Goal: Information Seeking & Learning: Compare options

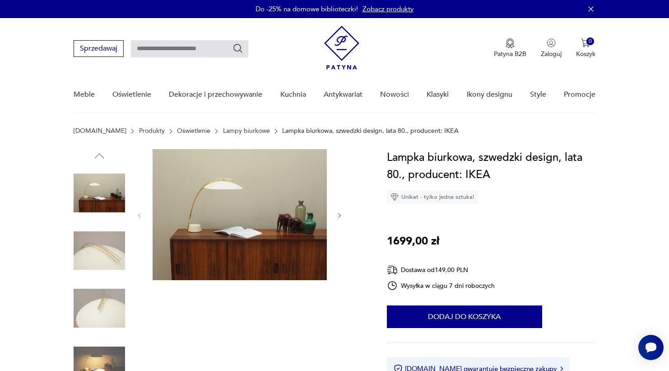
click at [93, 266] on img at bounding box center [99, 250] width 51 height 51
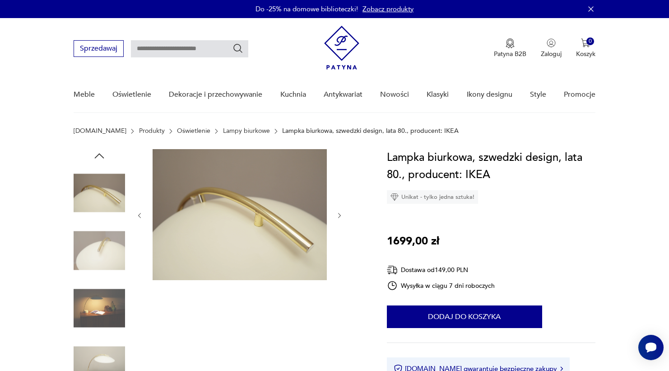
click at [94, 303] on img at bounding box center [99, 307] width 51 height 51
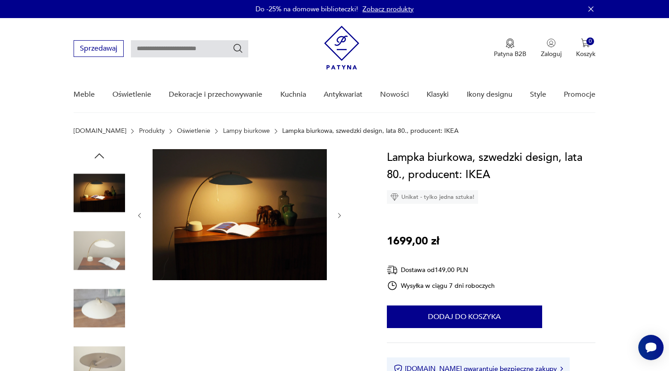
click at [96, 322] on img at bounding box center [99, 307] width 51 height 51
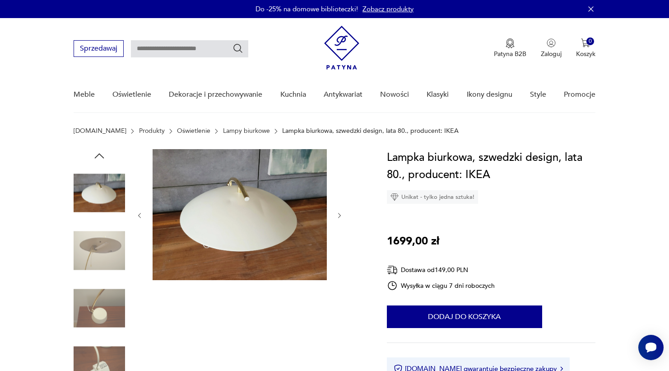
click at [177, 131] on link "Oświetlenie" at bounding box center [193, 130] width 33 height 7
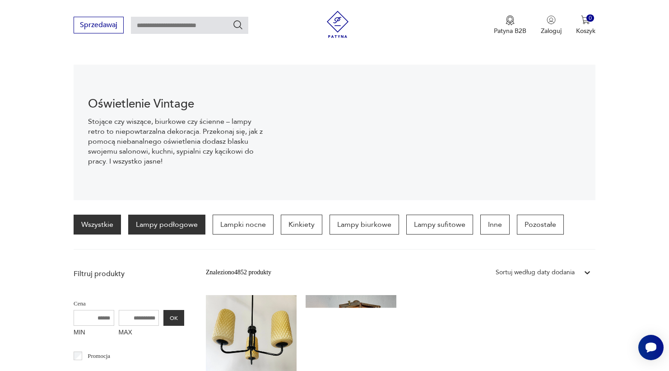
scroll to position [94, 0]
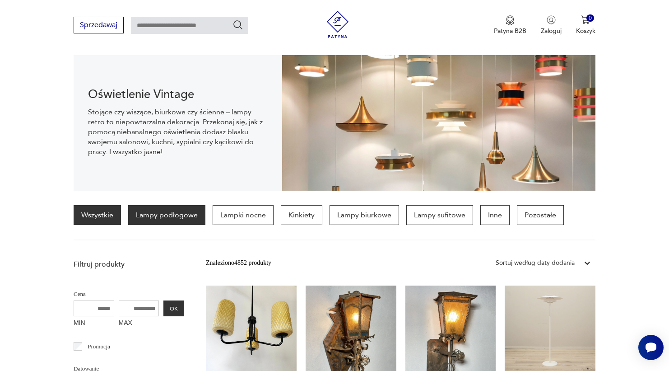
click at [193, 215] on p "Lampy podłogowe" at bounding box center [166, 215] width 77 height 20
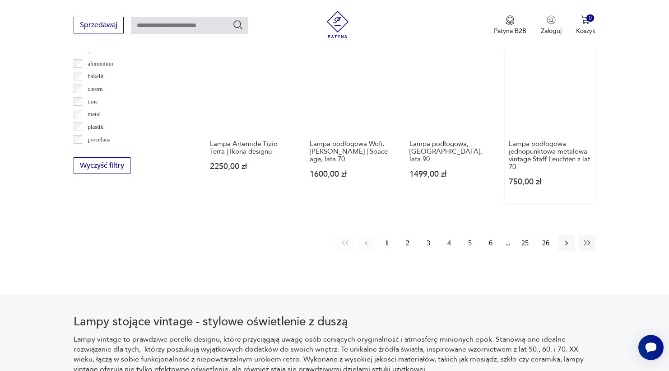
scroll to position [910, 0]
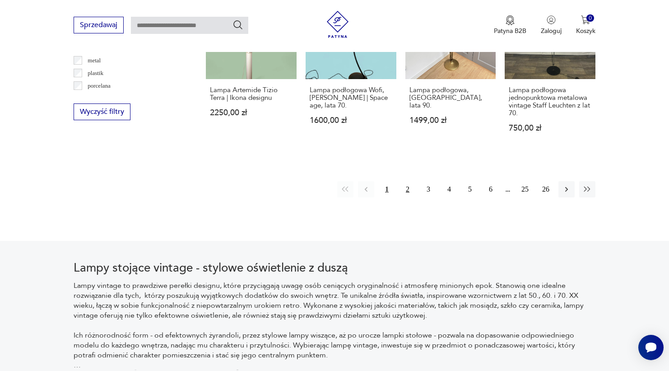
click at [405, 197] on button "2" at bounding box center [408, 189] width 16 height 16
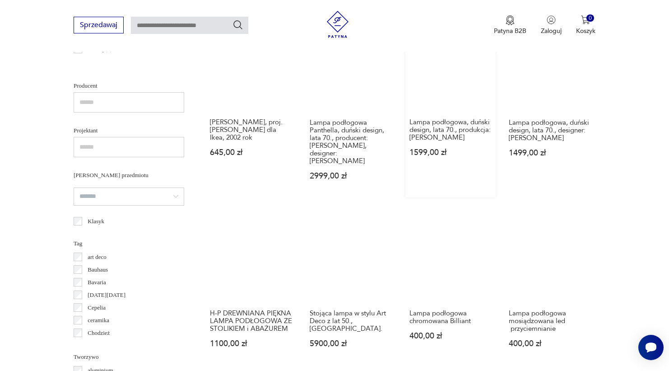
scroll to position [582, 0]
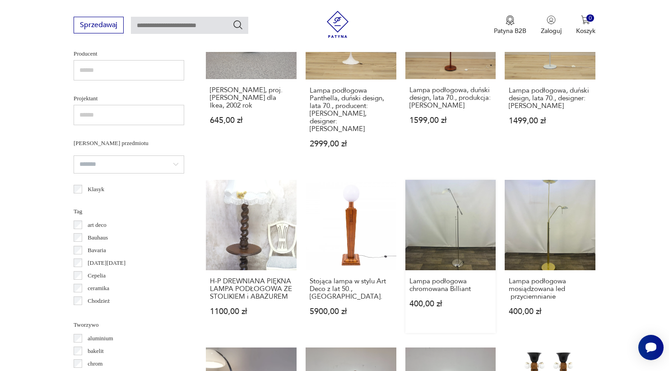
click at [440, 236] on link "Lampa podłogowa chromowana Billiant 400,00 zł" at bounding box center [451, 257] width 91 height 154
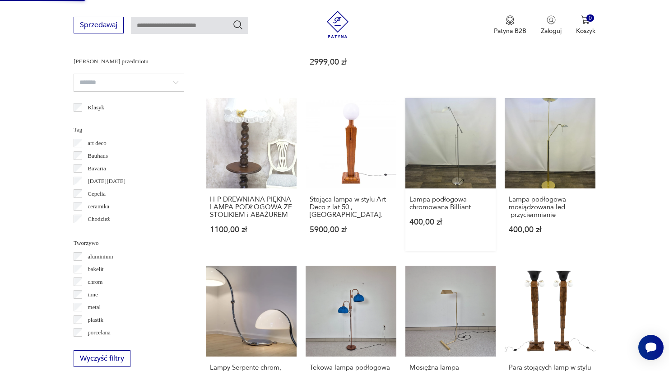
scroll to position [651, 0]
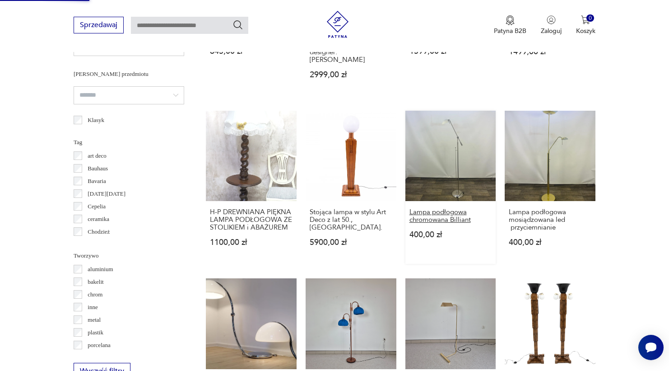
click at [429, 215] on h3 "Lampa podłogowa chromowana Billiant" at bounding box center [451, 215] width 83 height 15
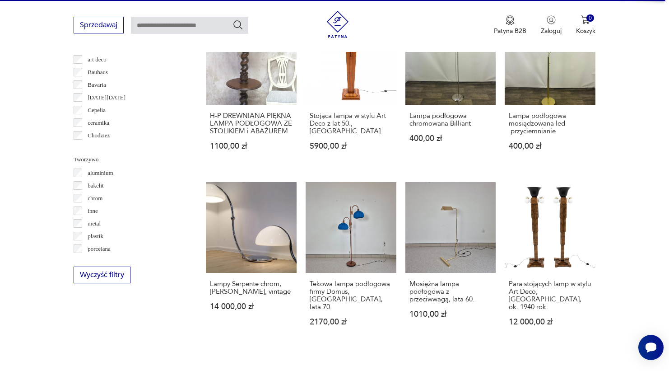
scroll to position [759, 0]
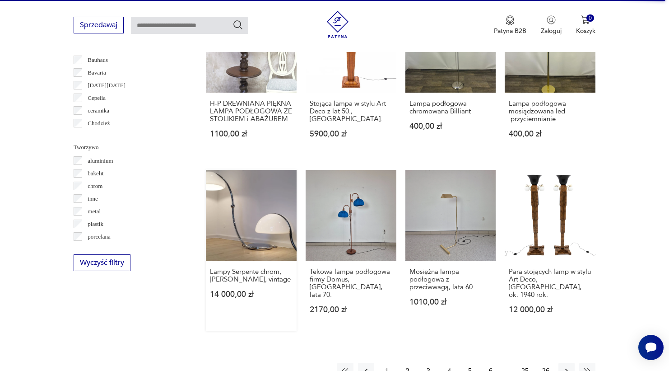
click at [252, 240] on link "Lampy Serpente chrom, [PERSON_NAME], vintage 14 000,00 zł" at bounding box center [251, 250] width 91 height 161
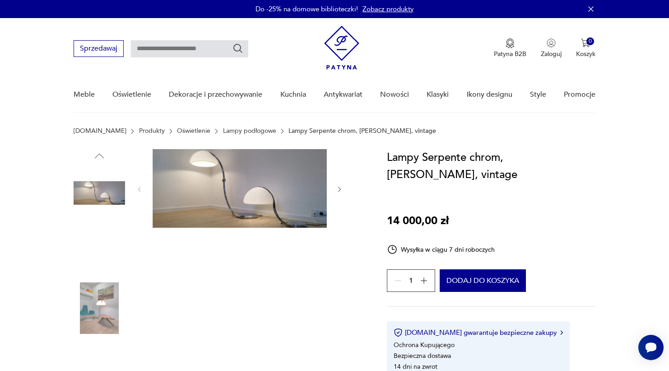
click at [88, 247] on img at bounding box center [99, 250] width 51 height 51
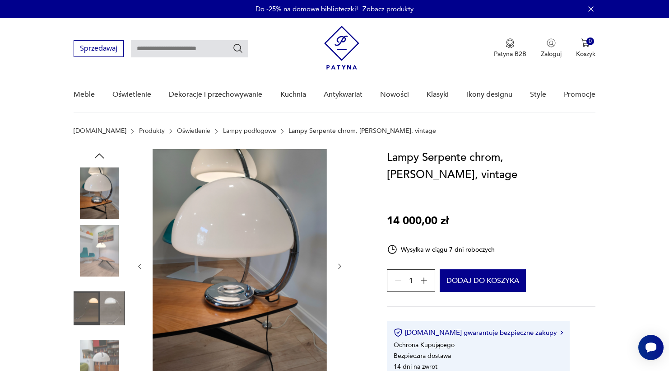
click at [90, 318] on img at bounding box center [99, 307] width 51 height 51
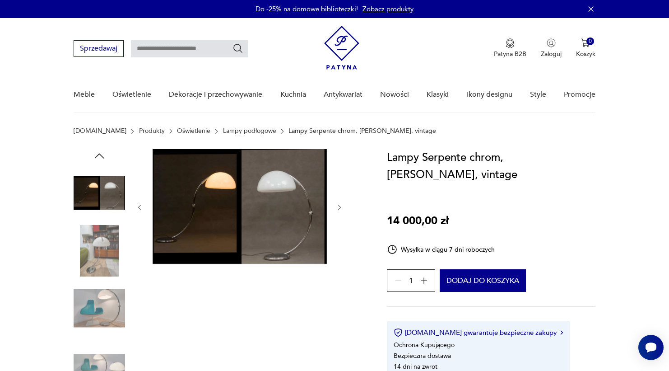
click at [330, 210] on div at bounding box center [240, 207] width 208 height 117
click at [343, 205] on icon "button" at bounding box center [340, 208] width 8 height 8
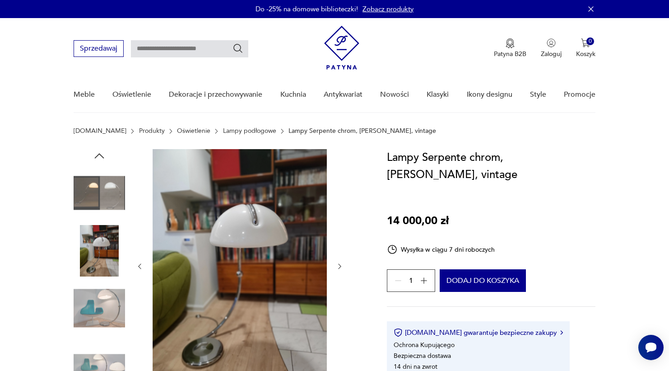
click at [340, 267] on icon "button" at bounding box center [340, 266] width 8 height 8
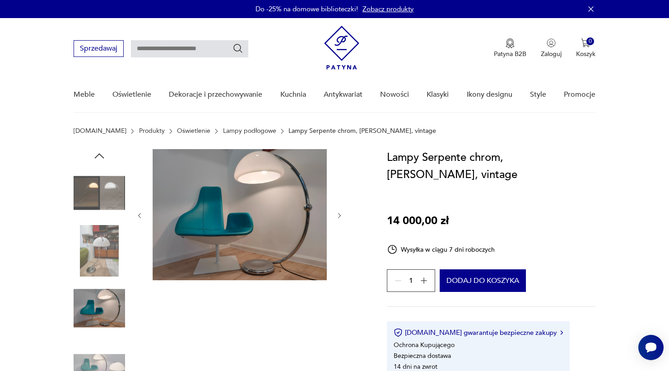
click at [340, 267] on div at bounding box center [240, 215] width 208 height 133
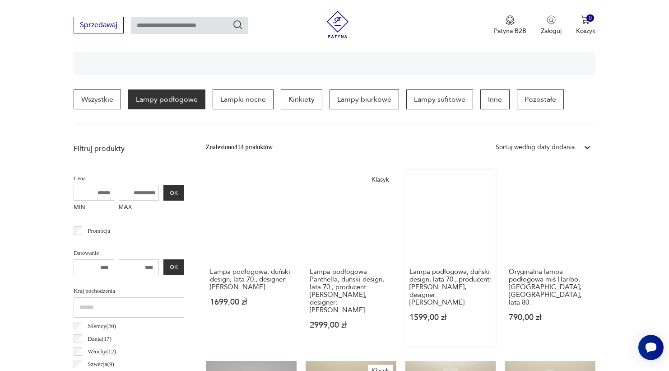
scroll to position [246, 0]
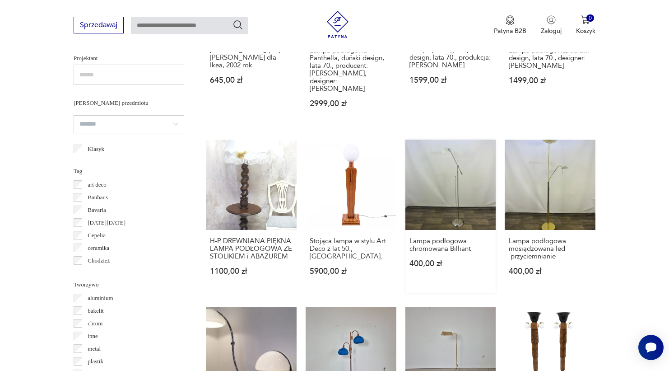
click at [443, 171] on link "Lampa podłogowa chromowana Billiant 400,00 zł" at bounding box center [451, 217] width 91 height 154
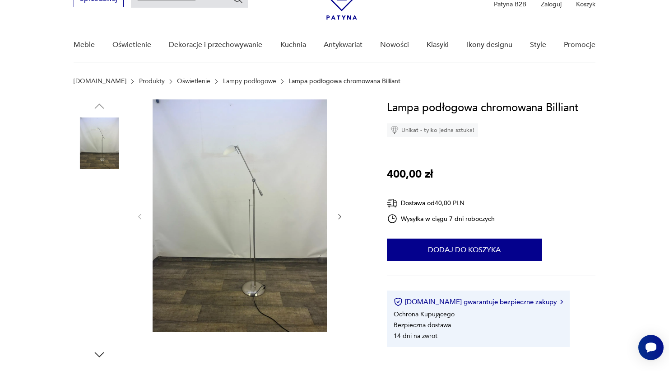
scroll to position [51, 0]
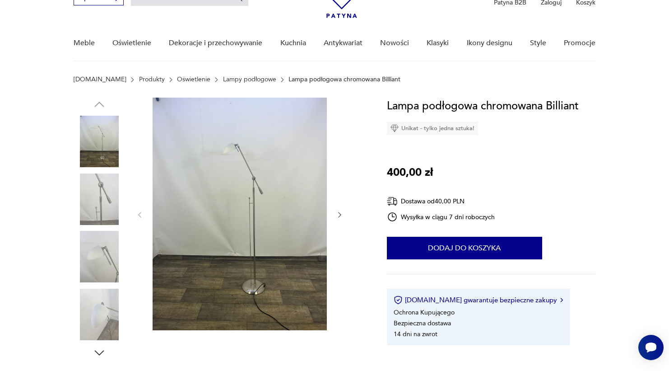
click at [113, 180] on img at bounding box center [99, 198] width 51 height 51
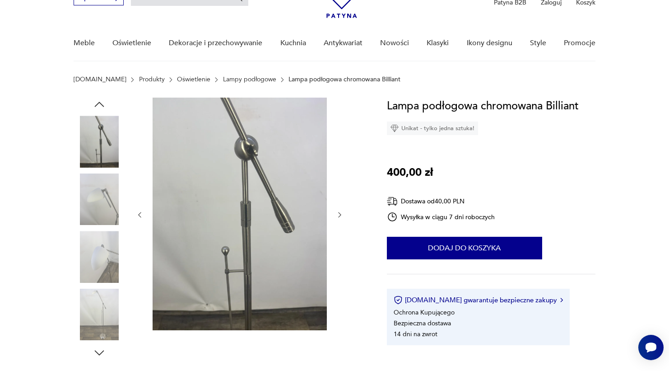
click at [112, 197] on img at bounding box center [99, 198] width 51 height 51
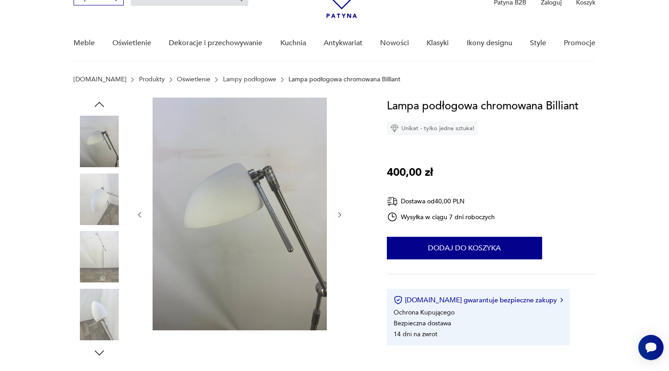
click at [109, 234] on img at bounding box center [99, 256] width 51 height 51
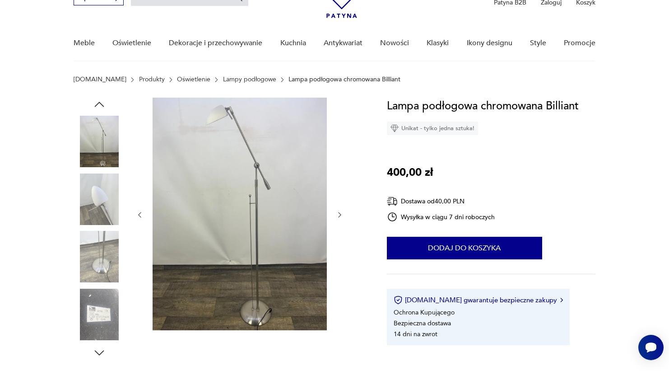
click at [107, 257] on img at bounding box center [99, 256] width 51 height 51
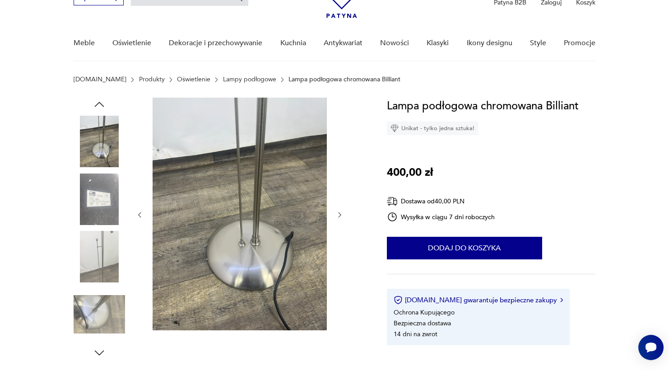
click at [107, 275] on img at bounding box center [99, 256] width 51 height 51
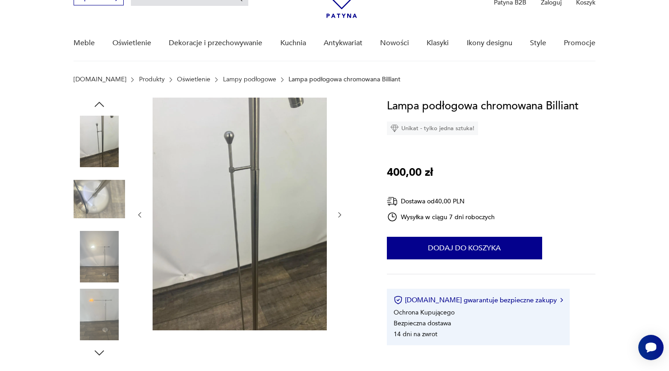
click at [107, 286] on div at bounding box center [99, 229] width 51 height 226
click at [106, 302] on img at bounding box center [99, 314] width 51 height 51
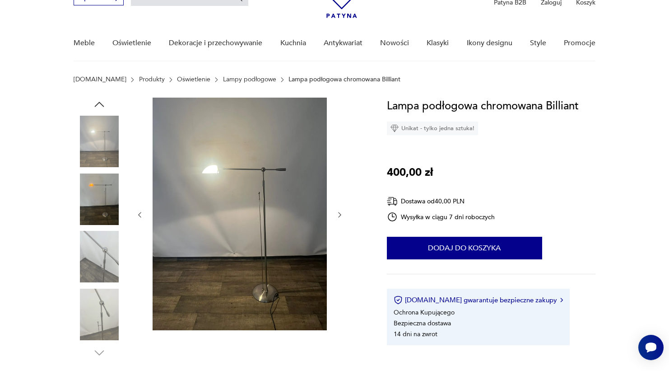
click at [102, 255] on img at bounding box center [99, 256] width 51 height 51
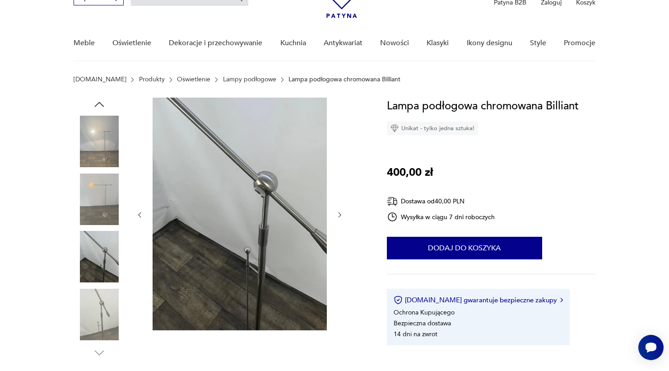
click at [103, 211] on img at bounding box center [99, 198] width 51 height 51
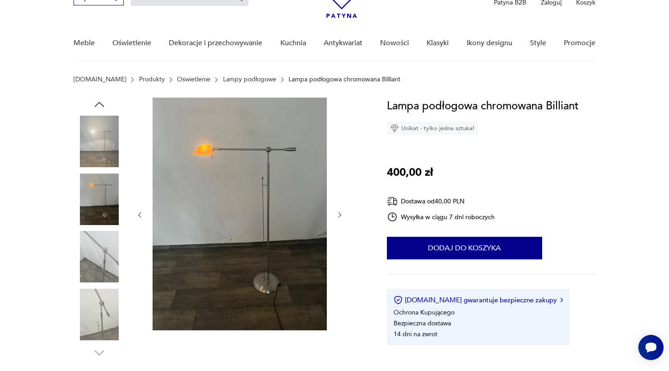
click at [103, 252] on img at bounding box center [99, 256] width 51 height 51
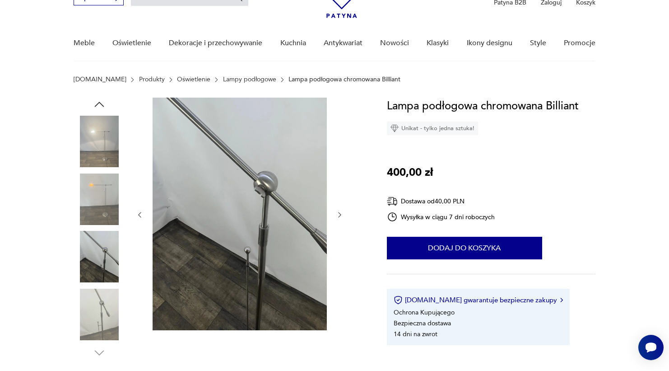
click at [99, 293] on img at bounding box center [99, 314] width 51 height 51
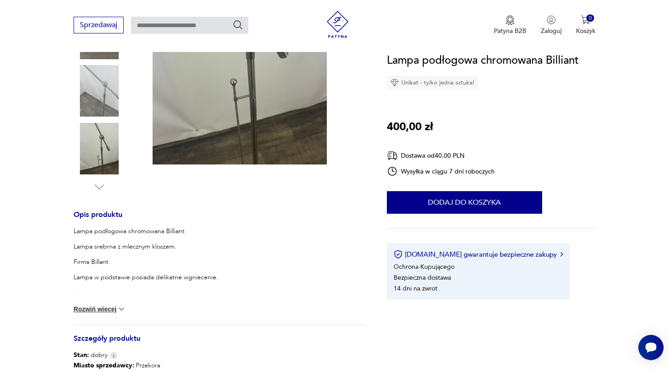
scroll to position [219, 0]
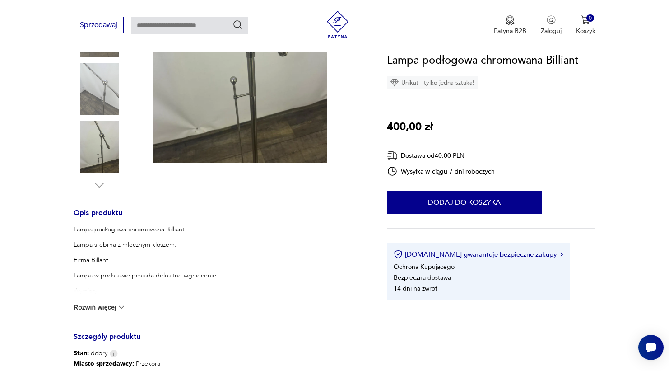
click at [121, 305] on img at bounding box center [121, 307] width 9 height 9
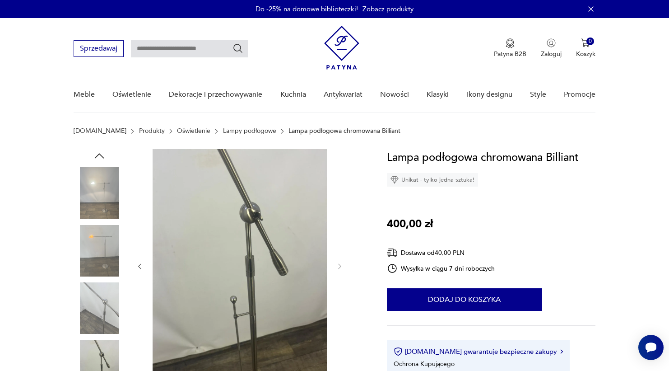
scroll to position [0, 0]
click at [102, 196] on img at bounding box center [99, 192] width 51 height 51
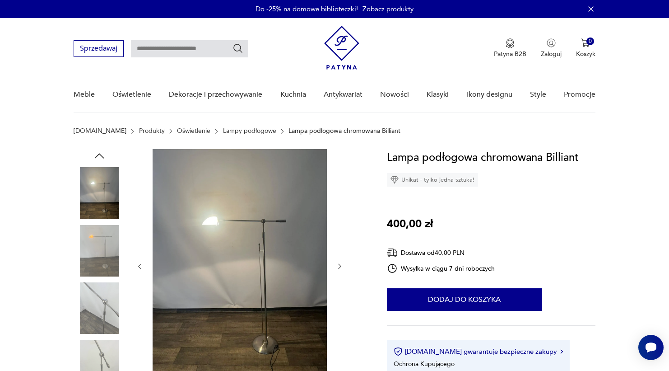
click at [224, 210] on img at bounding box center [240, 265] width 174 height 233
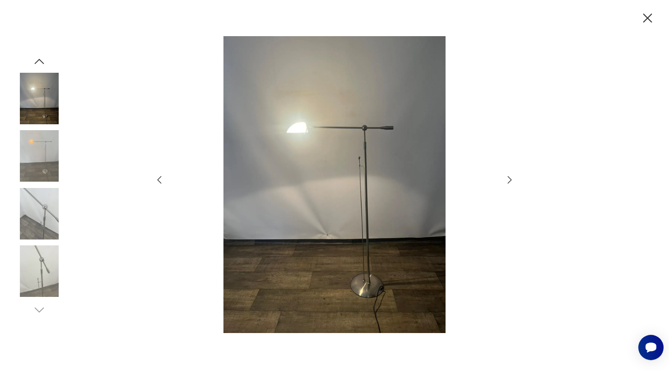
click at [509, 165] on div at bounding box center [334, 185] width 361 height 298
click at [506, 183] on icon "button" at bounding box center [509, 179] width 11 height 11
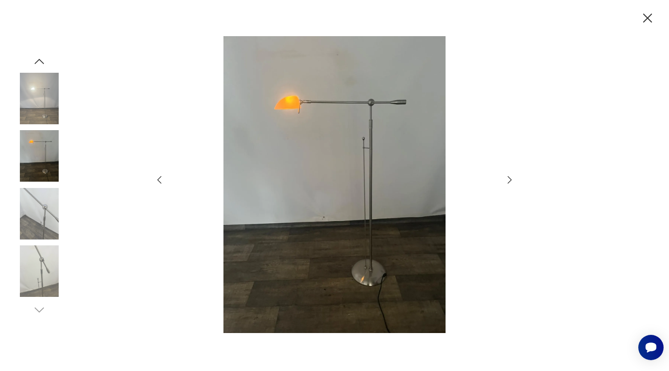
click at [506, 183] on icon "button" at bounding box center [509, 179] width 11 height 11
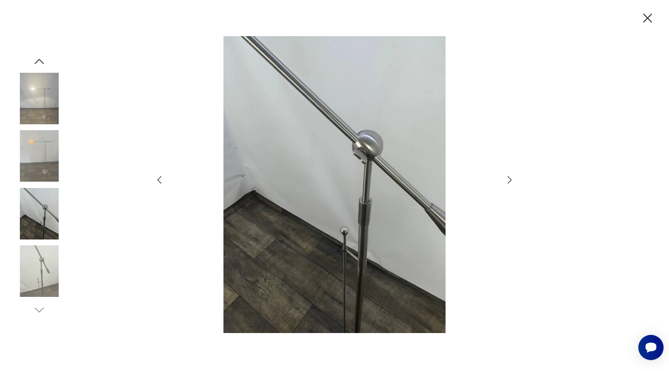
click at [506, 183] on icon "button" at bounding box center [509, 179] width 11 height 11
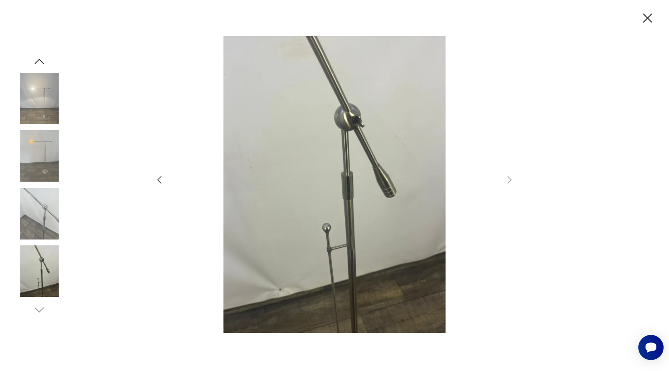
click at [642, 19] on icon "button" at bounding box center [648, 18] width 16 height 16
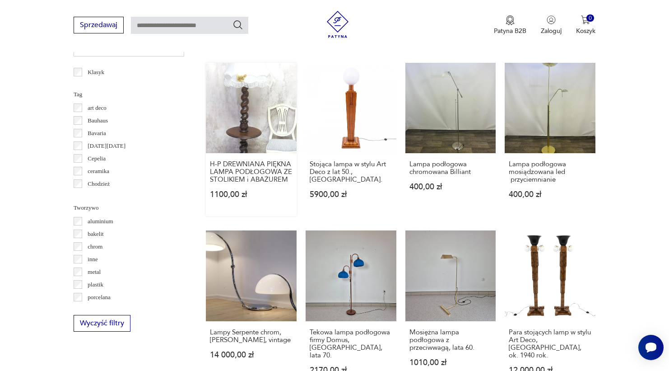
scroll to position [789, 0]
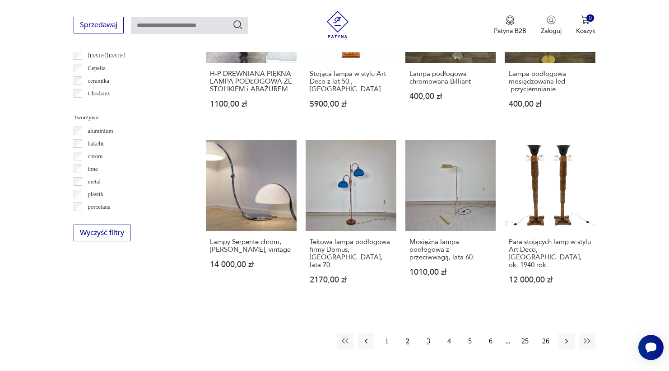
click at [429, 343] on button "3" at bounding box center [428, 341] width 16 height 16
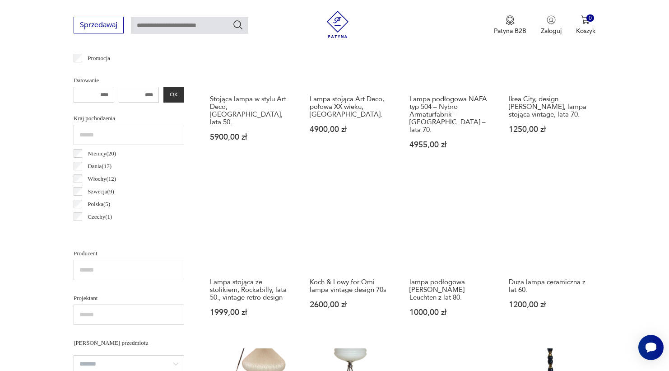
scroll to position [408, 0]
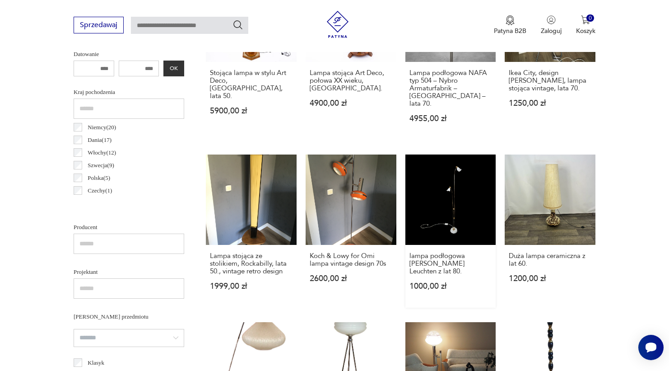
click at [438, 224] on link "lampa podłogowa [PERSON_NAME] Leuchten z lat 80. 1000,00 zł" at bounding box center [451, 231] width 91 height 154
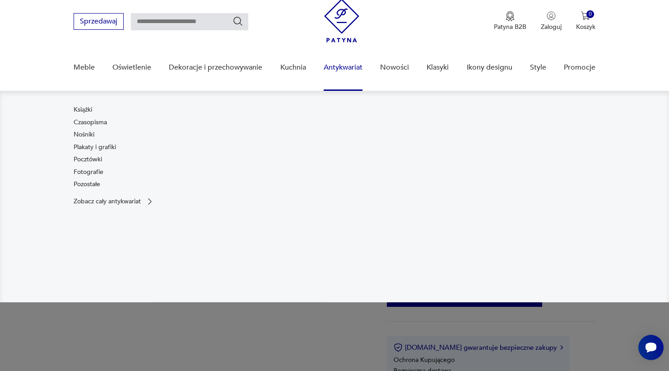
scroll to position [35, 0]
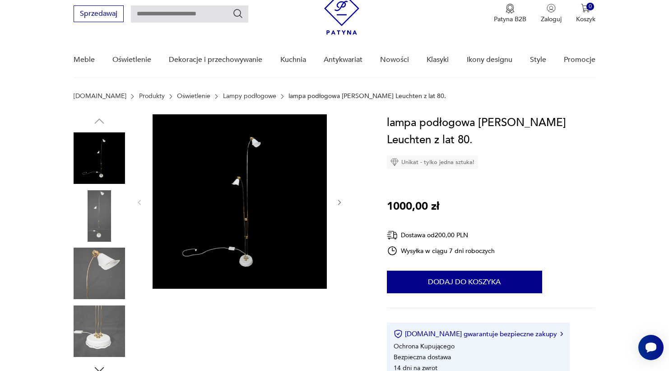
click at [104, 255] on img at bounding box center [99, 272] width 51 height 51
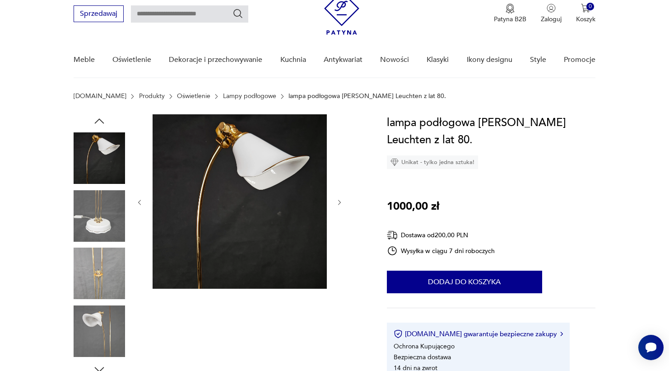
click at [104, 287] on img at bounding box center [99, 272] width 51 height 51
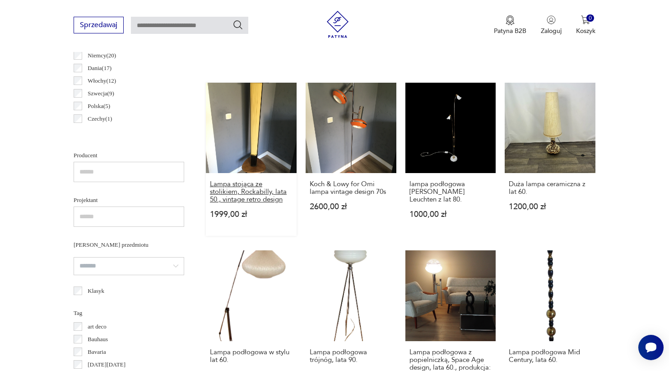
scroll to position [560, 0]
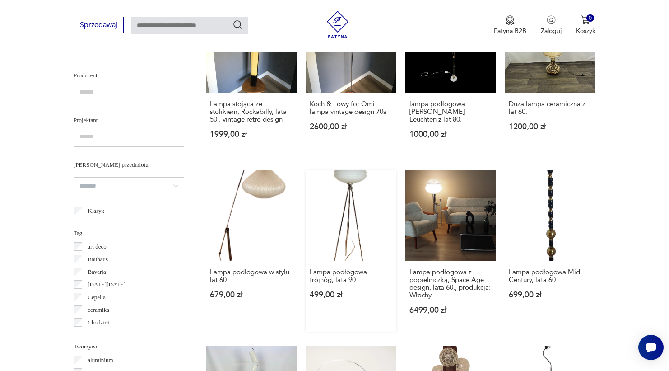
click at [349, 191] on link "Lampa podłogowa trójnóg, lata 90. 499,00 zł" at bounding box center [351, 250] width 91 height 161
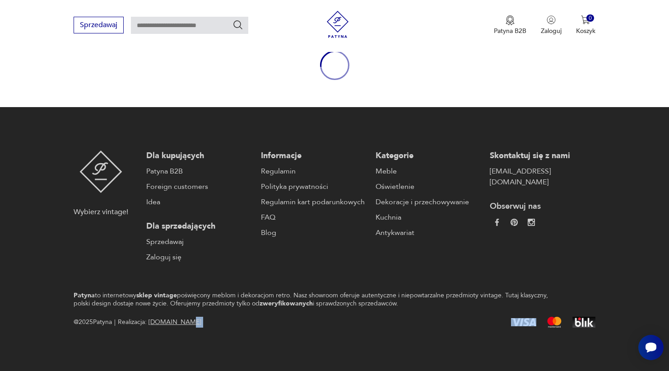
click at [349, 191] on html "Cenimy prywatność użytkowników Używamy plików cookie, aby poprawić jakość przeg…" at bounding box center [334, 133] width 669 height 475
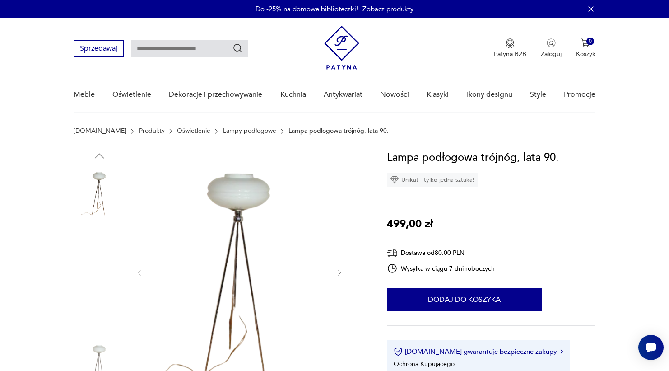
click at [111, 238] on img at bounding box center [99, 250] width 51 height 51
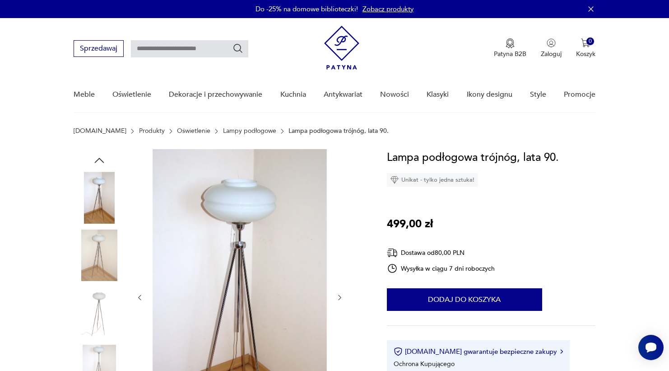
click at [110, 252] on img at bounding box center [99, 254] width 51 height 51
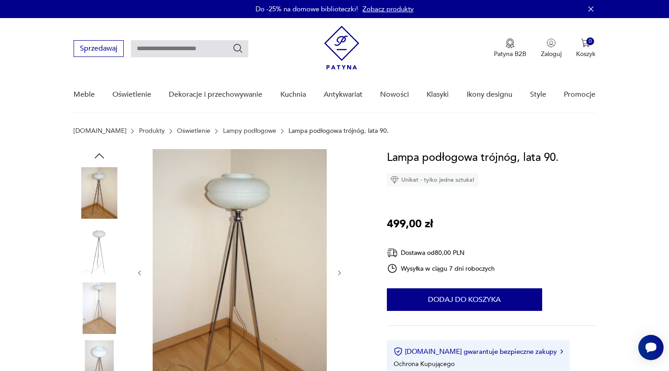
click at [106, 293] on img at bounding box center [99, 307] width 51 height 51
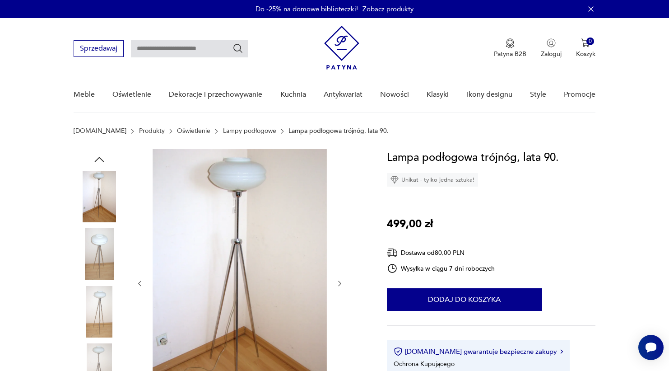
click at [107, 319] on img at bounding box center [99, 311] width 51 height 51
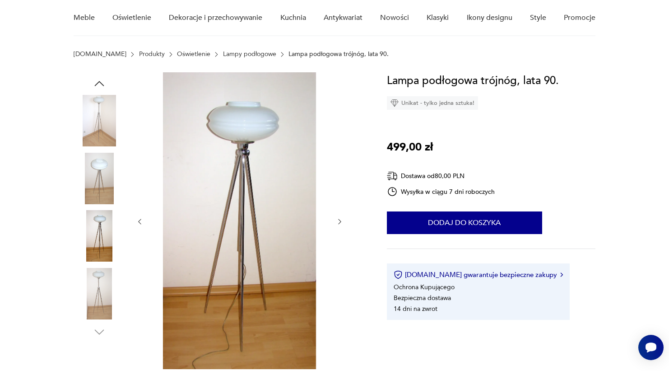
scroll to position [77, 0]
click at [107, 319] on div at bounding box center [99, 293] width 51 height 51
click at [108, 303] on img at bounding box center [99, 293] width 51 height 51
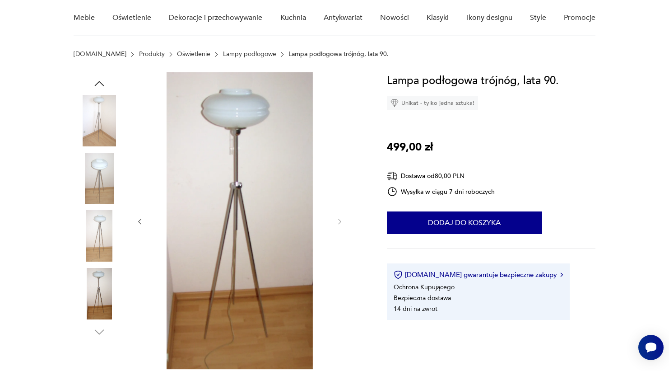
click at [105, 192] on img at bounding box center [99, 178] width 51 height 51
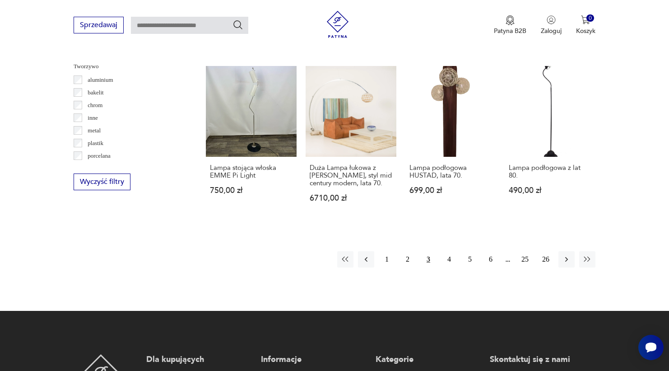
scroll to position [816, 0]
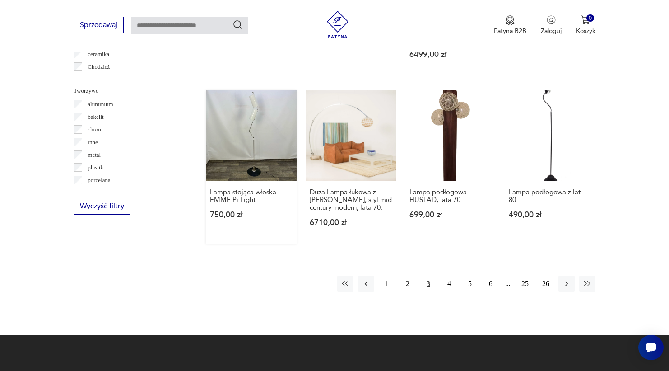
click at [254, 144] on link "Lampa stojąca włoska EMME Pi Light 750,00 zł" at bounding box center [251, 167] width 91 height 154
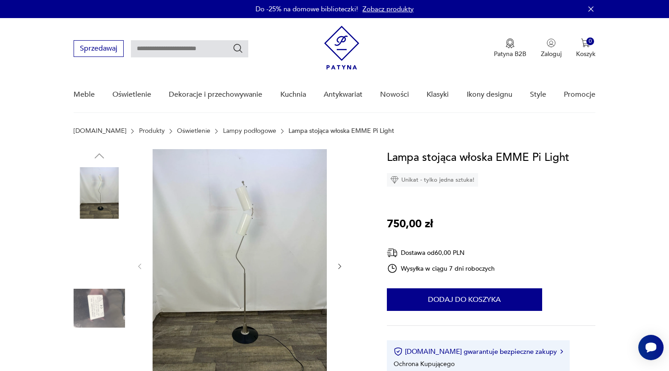
click at [107, 245] on img at bounding box center [99, 250] width 51 height 51
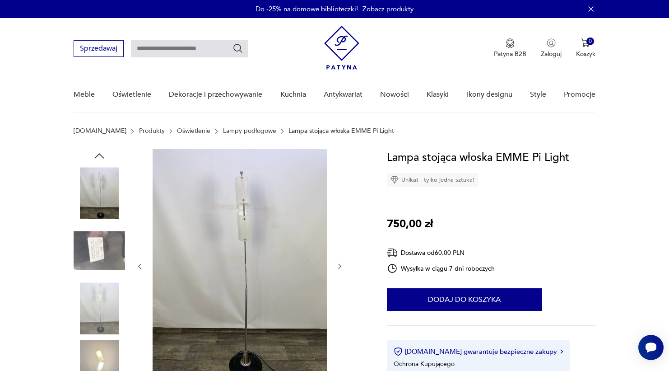
click at [106, 289] on img at bounding box center [99, 307] width 51 height 51
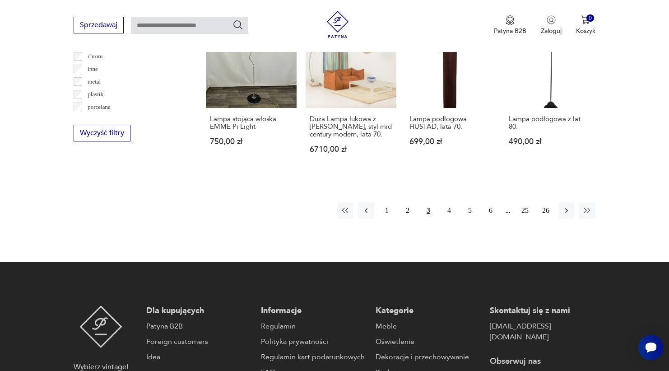
scroll to position [906, 0]
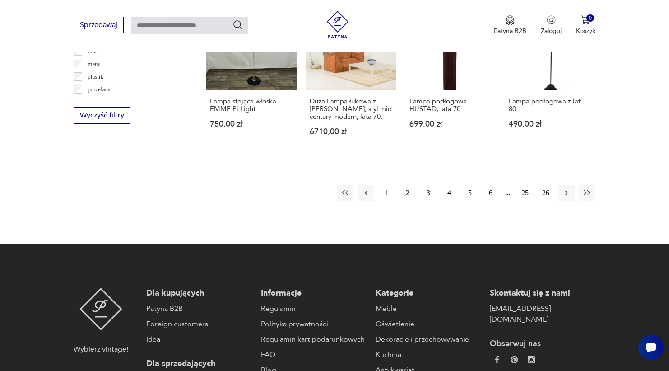
click at [448, 201] on button "4" at bounding box center [449, 193] width 16 height 16
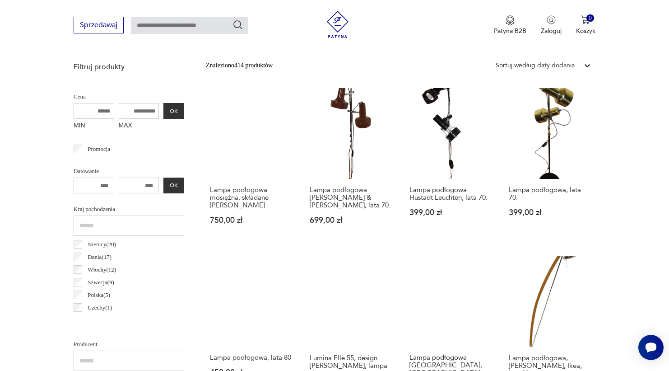
scroll to position [335, 0]
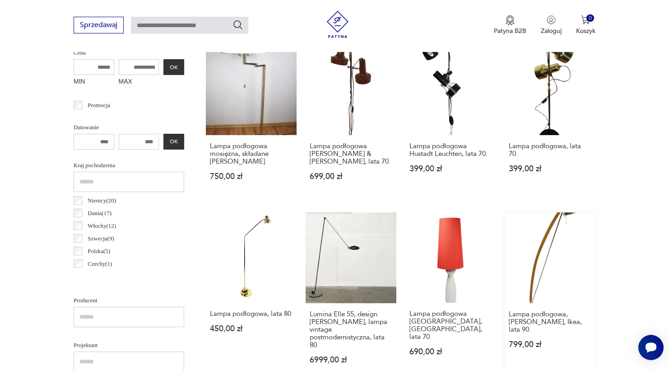
click at [551, 258] on link "Lampa podłogowa, [PERSON_NAME], Ikea, lata 90. 799,00 zł" at bounding box center [550, 296] width 91 height 169
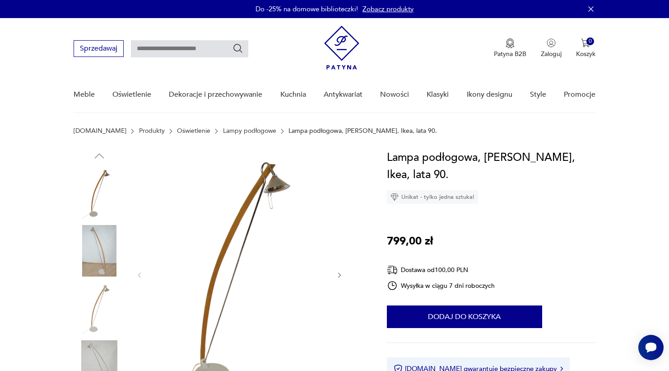
click at [88, 233] on img at bounding box center [99, 250] width 51 height 51
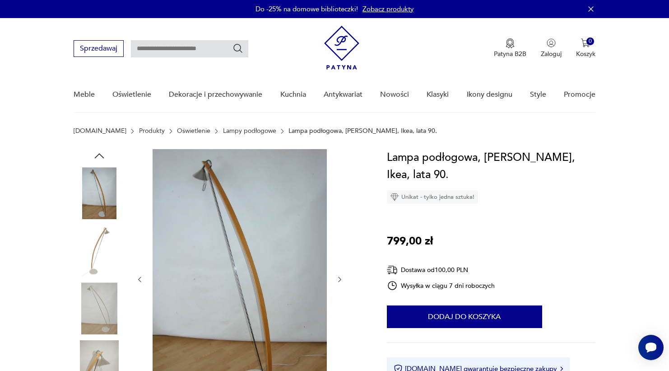
scroll to position [111, 0]
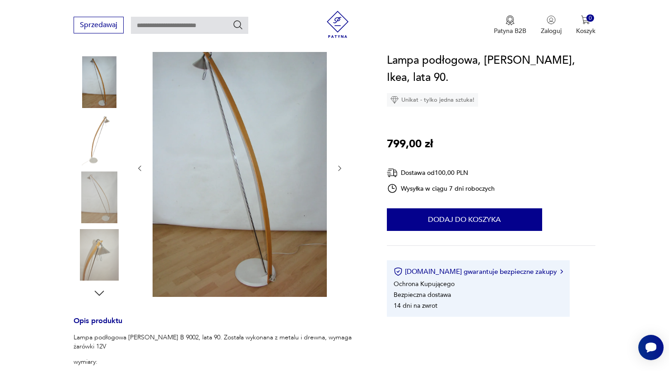
click at [88, 233] on img at bounding box center [99, 254] width 51 height 51
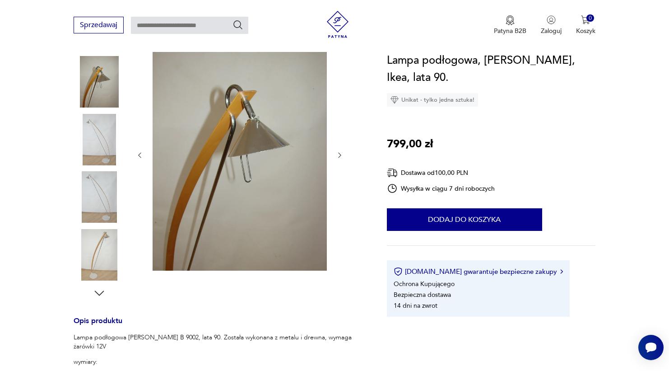
click at [88, 260] on img at bounding box center [99, 254] width 51 height 51
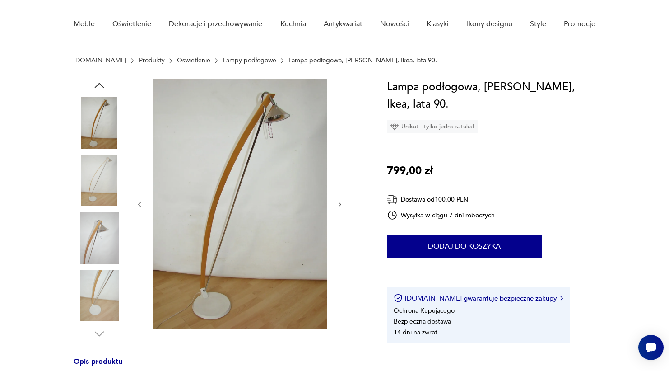
scroll to position [78, 0]
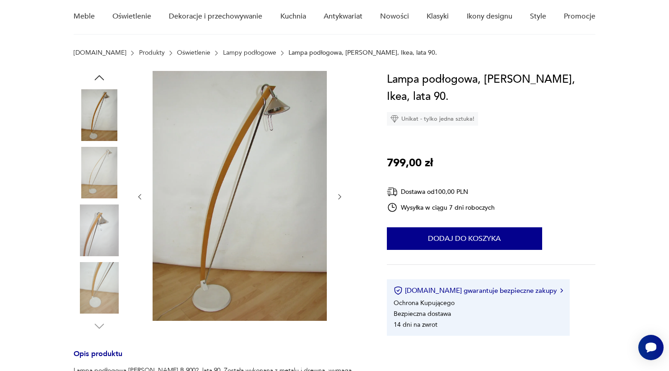
click at [114, 95] on img at bounding box center [99, 114] width 51 height 51
click at [107, 103] on img at bounding box center [99, 114] width 51 height 51
click at [109, 170] on img at bounding box center [99, 172] width 51 height 51
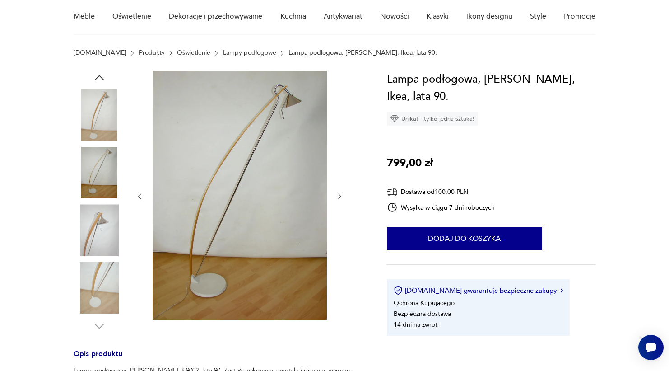
click at [109, 207] on img at bounding box center [99, 229] width 51 height 51
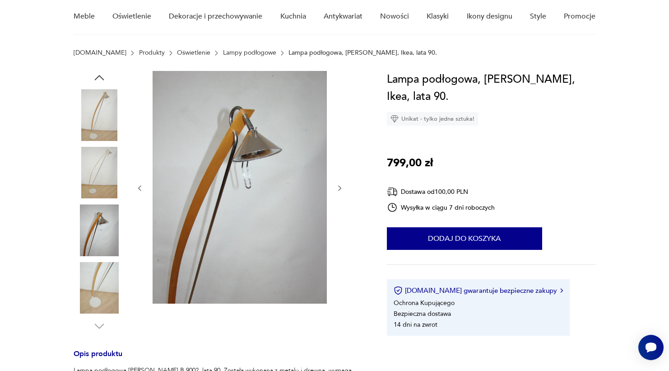
click at [109, 244] on img at bounding box center [99, 229] width 51 height 51
click at [110, 280] on img at bounding box center [99, 287] width 51 height 51
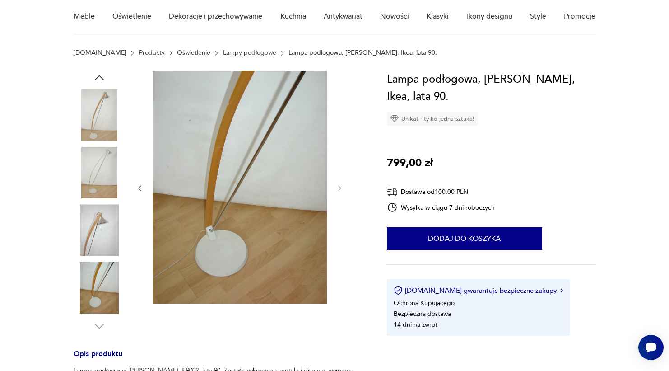
click at [217, 182] on img at bounding box center [240, 187] width 174 height 233
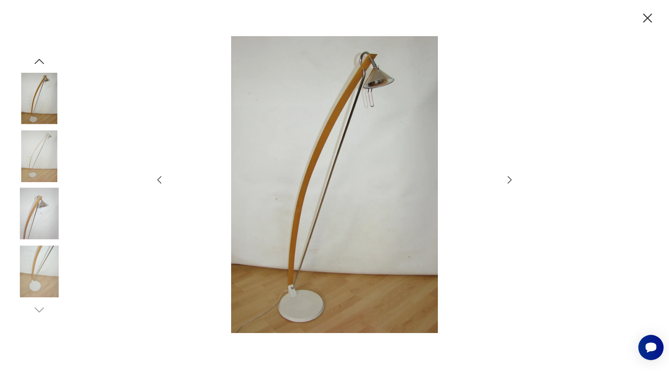
click at [41, 92] on img at bounding box center [39, 98] width 51 height 51
click at [41, 159] on img at bounding box center [39, 155] width 51 height 51
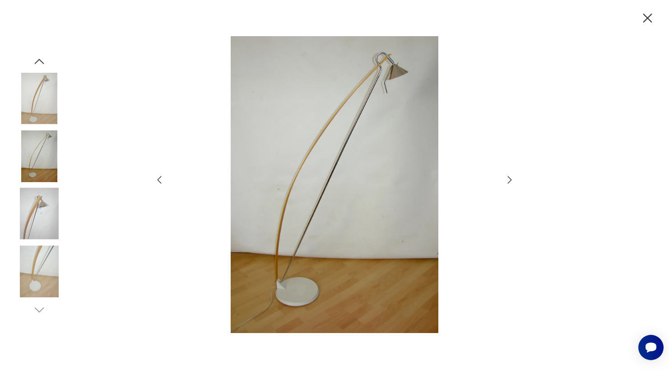
click at [41, 225] on img at bounding box center [39, 213] width 51 height 51
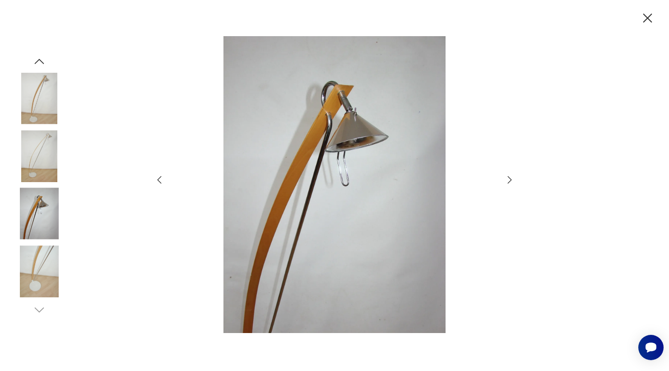
click at [650, 18] on icon "button" at bounding box center [648, 18] width 16 height 16
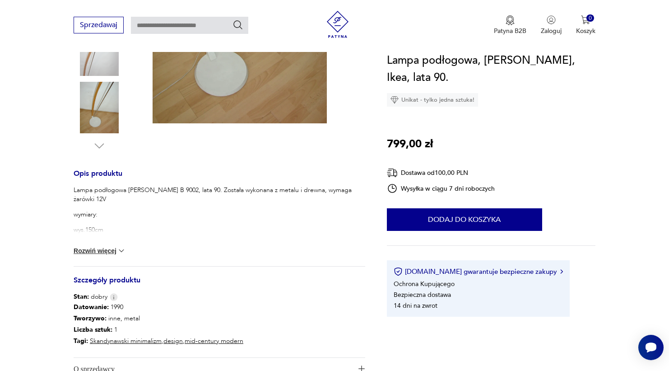
scroll to position [300, 0]
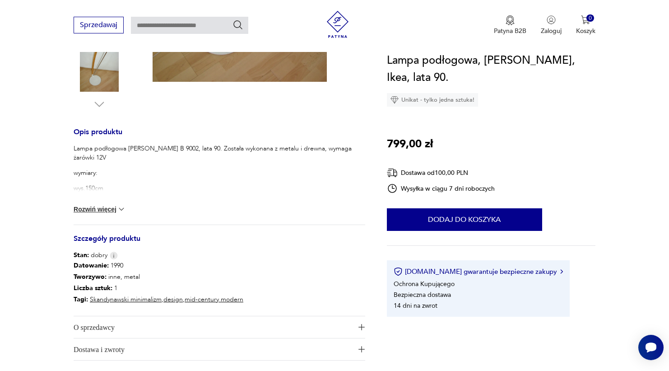
click at [116, 206] on button "Rozwiń więcej" at bounding box center [100, 209] width 52 height 9
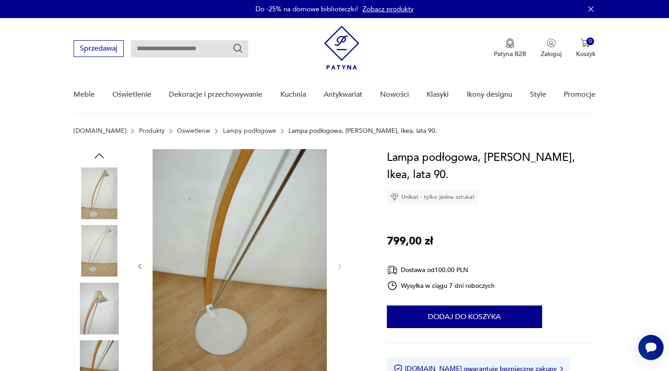
scroll to position [0, 0]
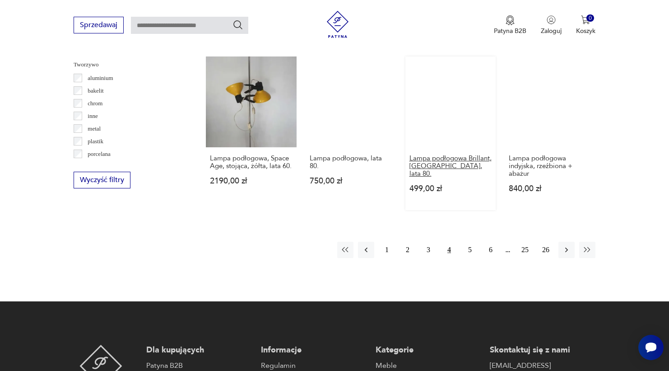
scroll to position [896, 0]
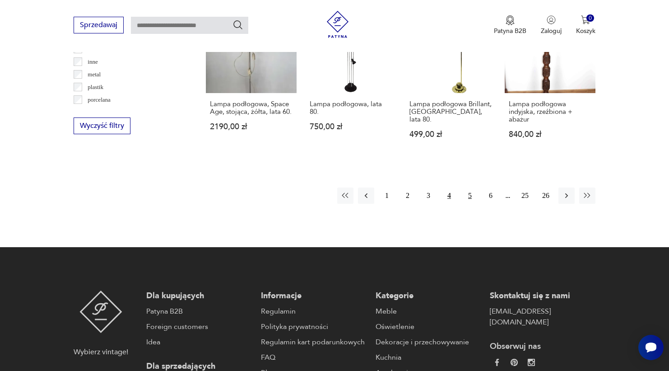
click at [468, 204] on button "5" at bounding box center [470, 195] width 16 height 16
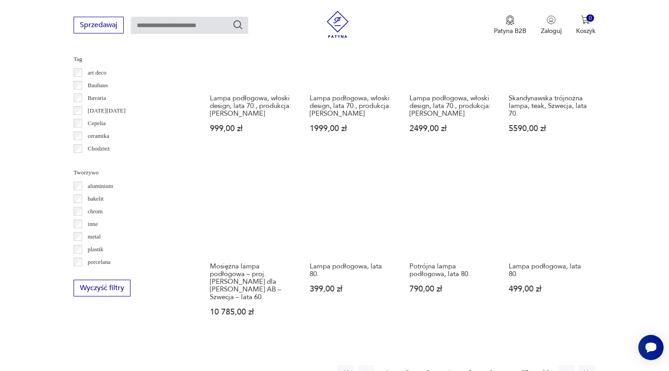
scroll to position [805, 0]
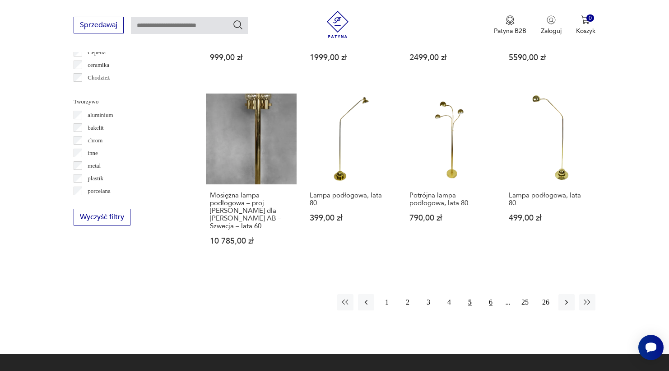
click at [492, 307] on button "6" at bounding box center [491, 302] width 16 height 16
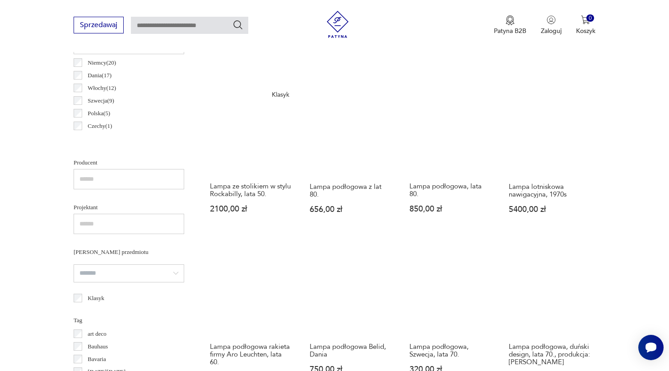
scroll to position [483, 0]
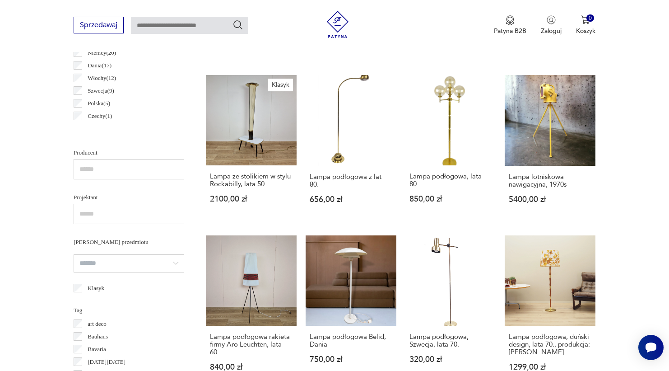
click at [492, 307] on div "Lampa podłogowa Gepo z lat 70. 2500,00 zł Sale Klasyk lampa stojąca, podłogowa,…" at bounding box center [401, 227] width 390 height 660
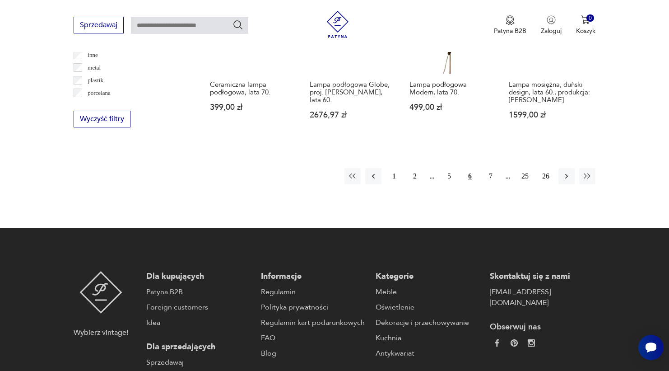
scroll to position [993, 0]
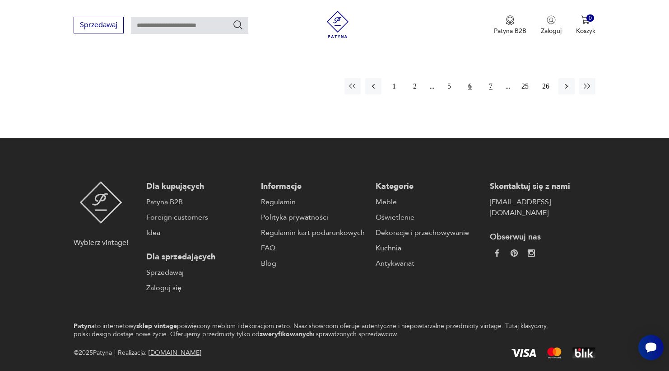
click at [489, 94] on button "7" at bounding box center [491, 86] width 16 height 16
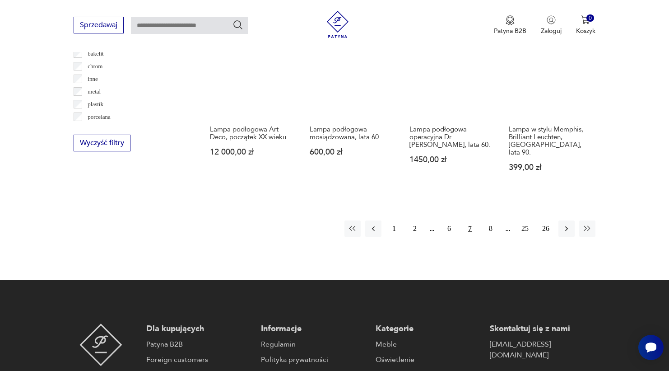
scroll to position [928, 0]
